Goal: Navigation & Orientation: Find specific page/section

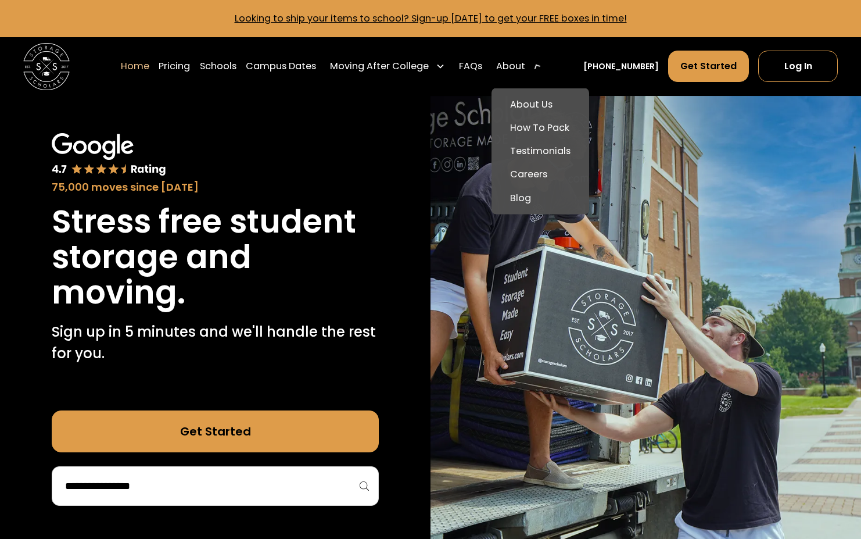
click at [512, 68] on div "About" at bounding box center [518, 66] width 55 height 33
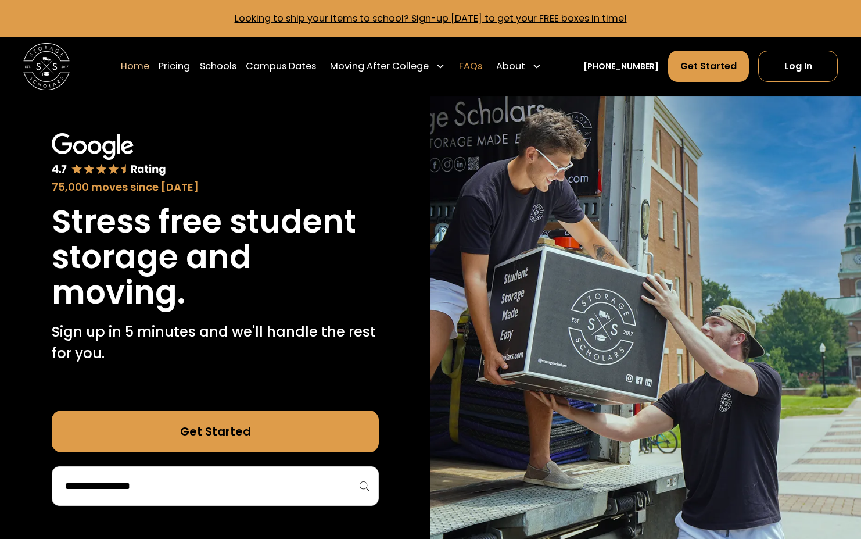
click at [482, 63] on link "FAQs" at bounding box center [470, 66] width 23 height 33
click at [769, 64] on link "Log In" at bounding box center [797, 66] width 79 height 31
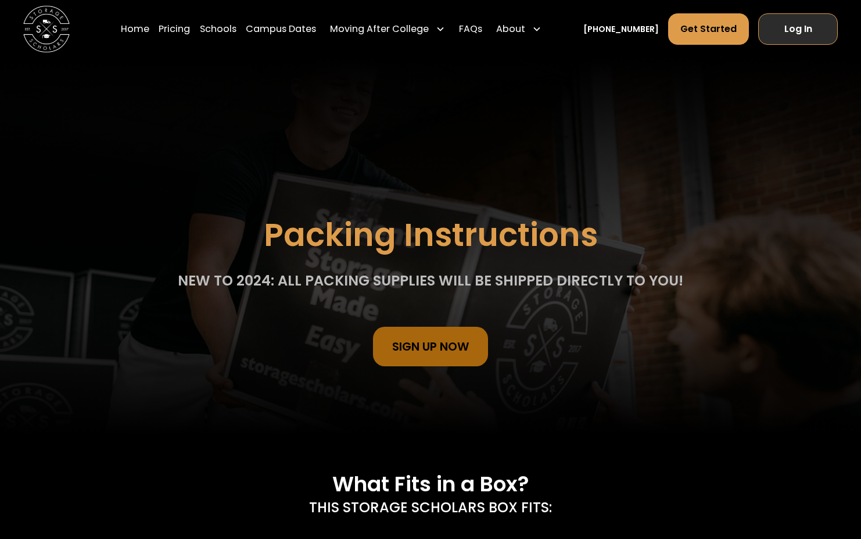
click at [798, 27] on link "Log In" at bounding box center [797, 28] width 79 height 31
